Goal: Information Seeking & Learning: Learn about a topic

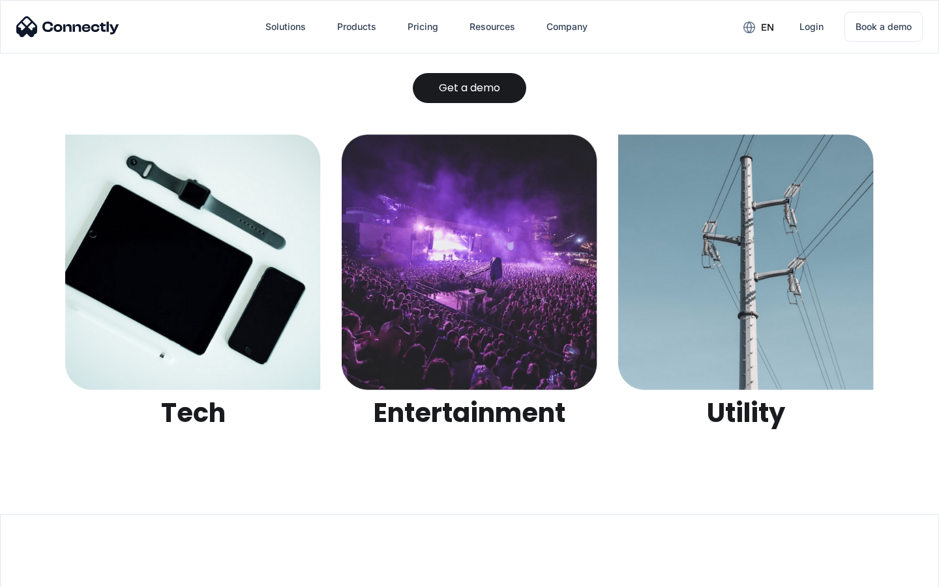
scroll to position [4115, 0]
